Goal: Transaction & Acquisition: Purchase product/service

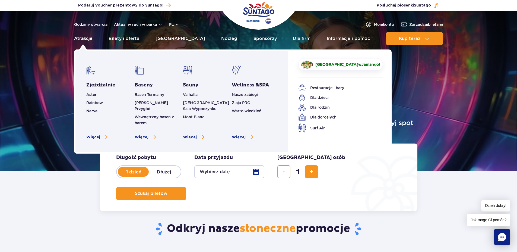
click at [89, 40] on link "Atrakcje" at bounding box center [83, 38] width 18 height 13
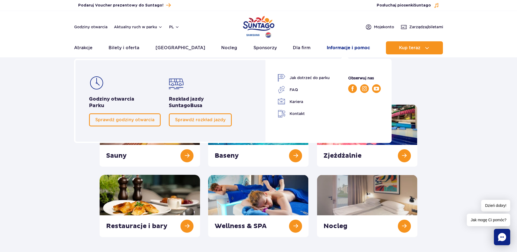
click at [361, 48] on link "Informacje i pomoc" at bounding box center [348, 47] width 43 height 13
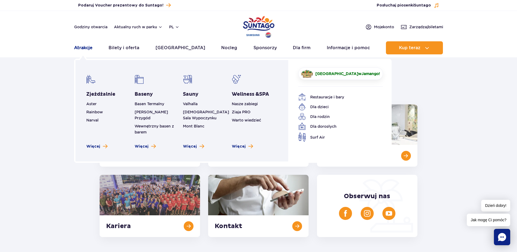
click at [78, 48] on link "Atrakcje" at bounding box center [83, 47] width 18 height 13
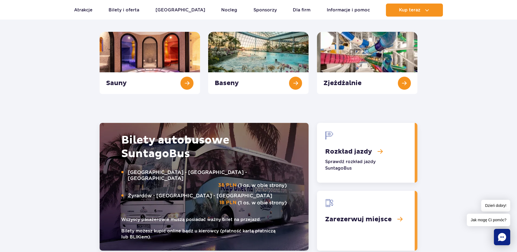
scroll to position [633, 0]
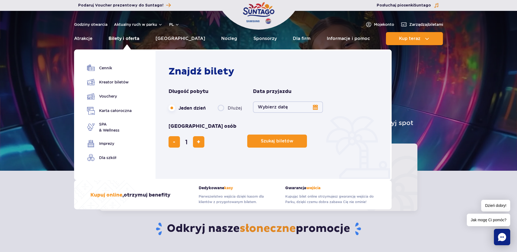
click at [125, 40] on link "Bilety i oferta" at bounding box center [124, 38] width 31 height 13
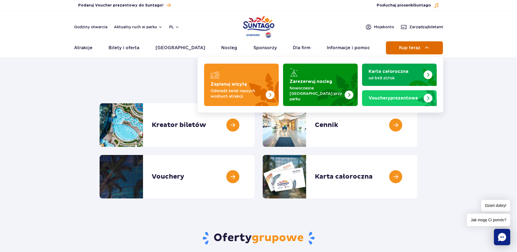
click at [432, 48] on button "Kup teraz" at bounding box center [414, 47] width 57 height 13
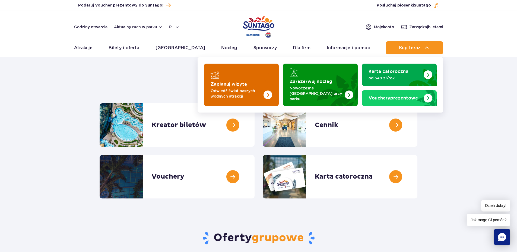
click at [230, 78] on link "Zaplanuj wizytę Odwiedź świat naszych wodnych atrakcji" at bounding box center [241, 85] width 75 height 42
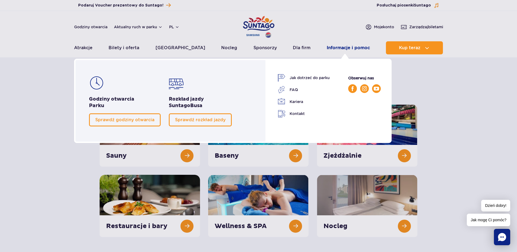
click at [363, 47] on link "Informacje i pomoc" at bounding box center [348, 47] width 43 height 13
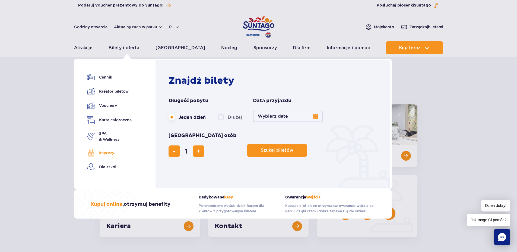
click at [106, 154] on link "Imprezy" at bounding box center [109, 153] width 45 height 8
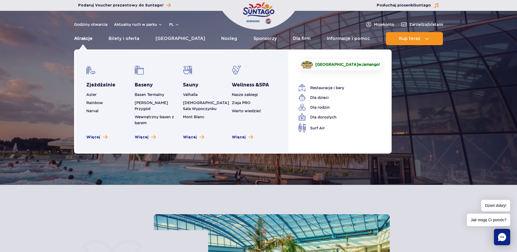
click at [87, 40] on link "Atrakcje" at bounding box center [83, 38] width 18 height 13
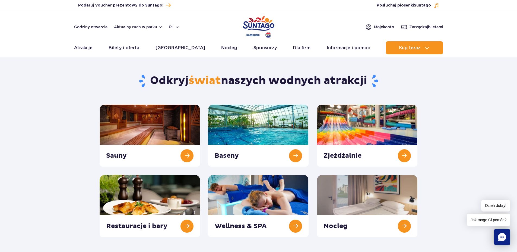
click at [250, 25] on img "Park of Poland" at bounding box center [258, 26] width 31 height 25
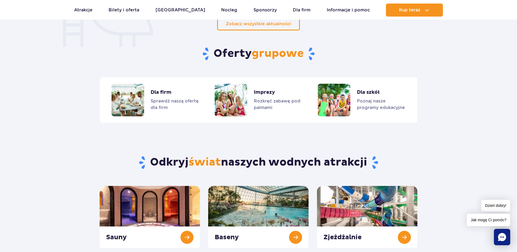
scroll to position [407, 0]
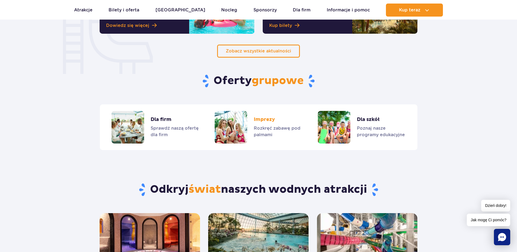
click at [221, 128] on link "Imprezy" at bounding box center [258, 127] width 87 height 33
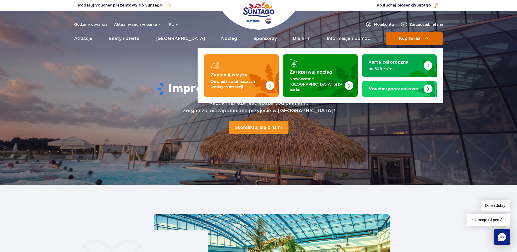
click at [403, 35] on button "Kup teraz" at bounding box center [414, 38] width 57 height 13
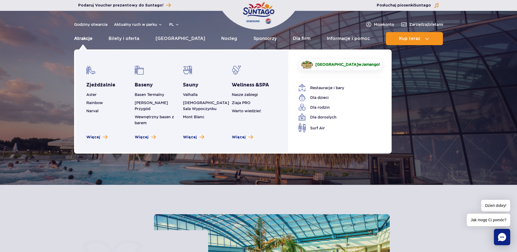
click at [81, 40] on link "Atrakcje" at bounding box center [83, 38] width 18 height 13
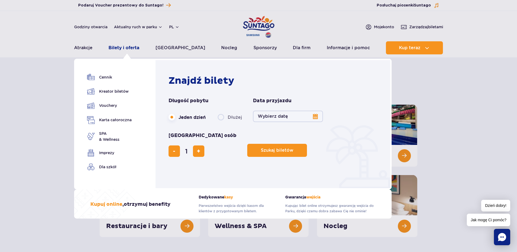
click at [139, 46] on link "Bilety i oferta" at bounding box center [124, 47] width 31 height 13
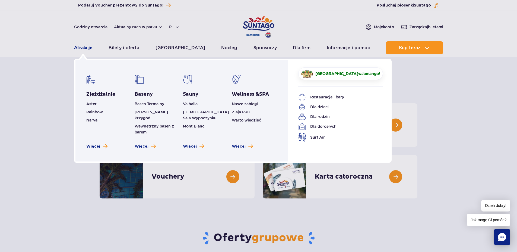
click link "Atrakcje"
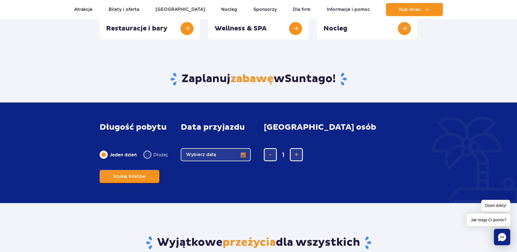
scroll to position [196, 0]
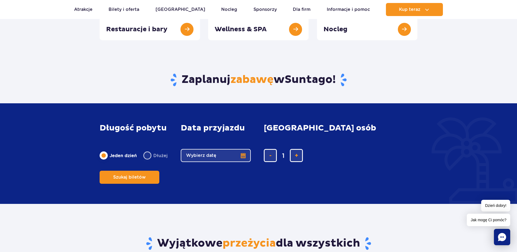
click at [245, 162] on button "Wybierz datę" at bounding box center [216, 155] width 70 height 13
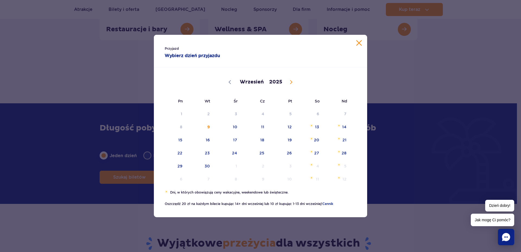
click at [99, 110] on div "Przyjazd Wybierz dzień przyjazdu Wrzesień Październik Listopad [DATE] Pn Wt Śr …" at bounding box center [260, 126] width 521 height 252
click at [99, 103] on div "Przyjazd Wybierz dzień przyjazdu Wrzesień Październik Listopad [DATE] Pn Wt Śr …" at bounding box center [260, 126] width 521 height 252
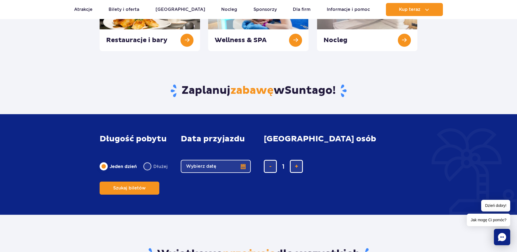
scroll to position [0, 0]
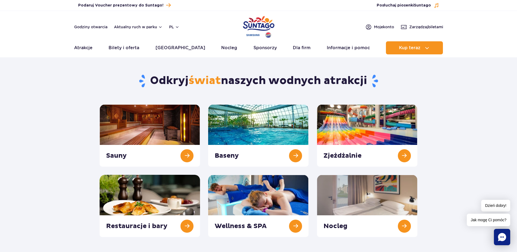
click at [258, 22] on img "Park of Poland" at bounding box center [258, 26] width 31 height 25
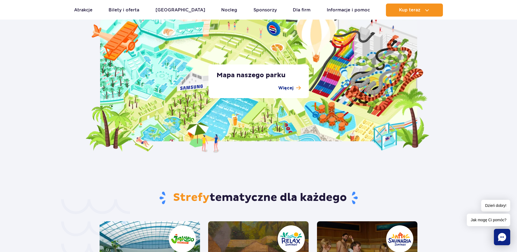
scroll to position [971, 0]
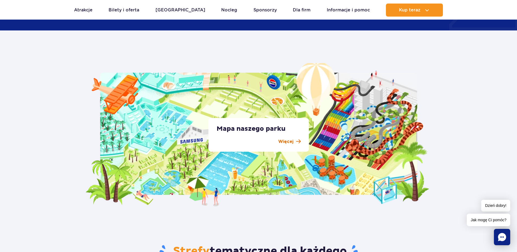
click at [291, 142] on p "Więcej" at bounding box center [285, 141] width 15 height 7
